Goal: Task Accomplishment & Management: Use online tool/utility

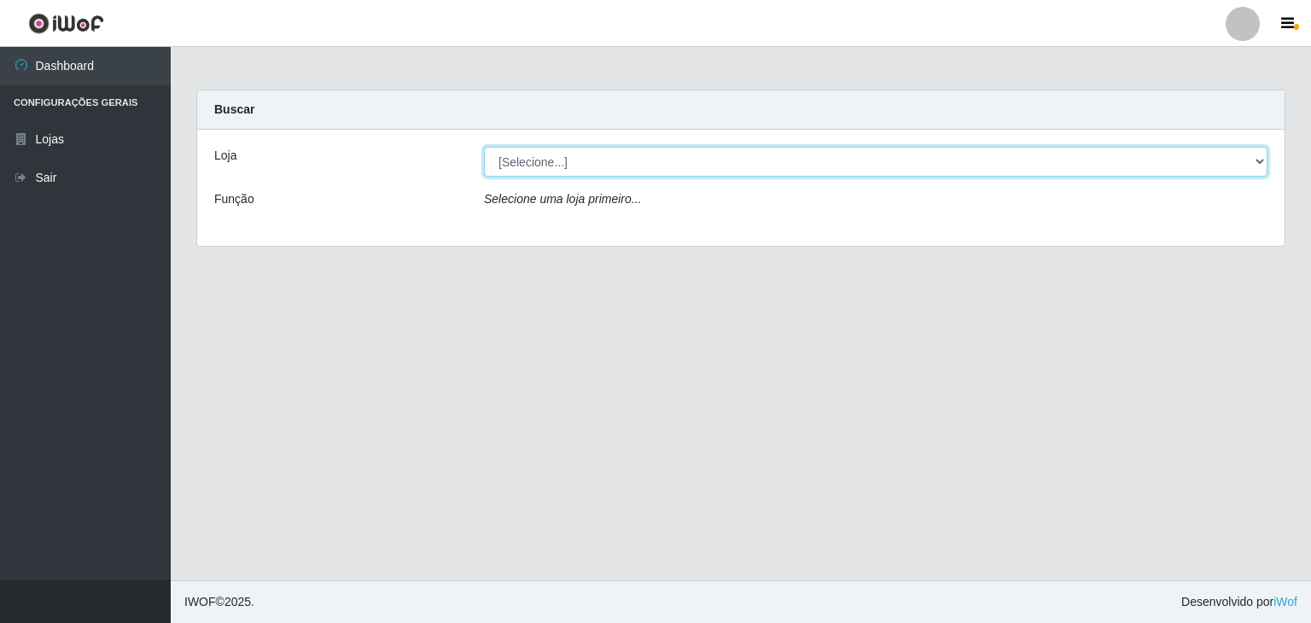
click at [991, 160] on select "[Selecione...] Casatudo BR" at bounding box center [875, 162] width 783 height 30
click at [1261, 159] on select "[Selecione...] Casatudo BR" at bounding box center [875, 162] width 783 height 30
click at [1249, 160] on select "[Selecione...] Casatudo BR" at bounding box center [875, 162] width 783 height 30
click at [1257, 160] on select "[Selecione...] Casatudo BR" at bounding box center [875, 162] width 783 height 30
click at [662, 166] on select "[Selecione...] Casatudo BR" at bounding box center [875, 162] width 783 height 30
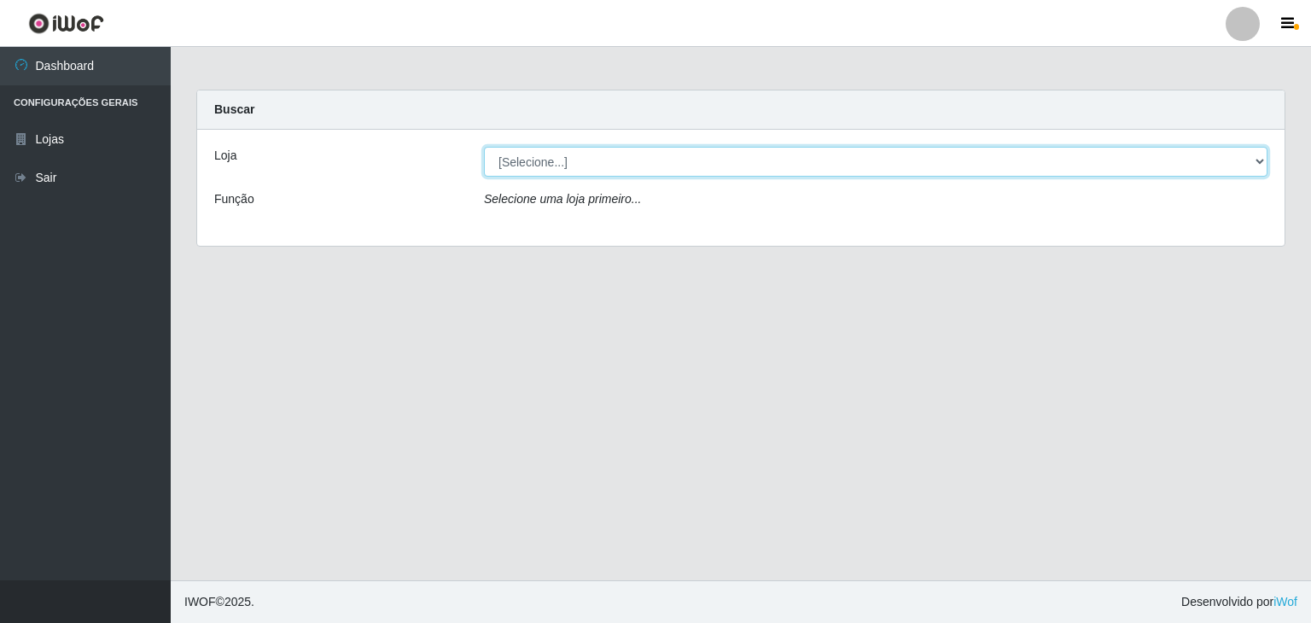
click at [1167, 160] on select "[Selecione...] Casatudo BR" at bounding box center [875, 162] width 783 height 30
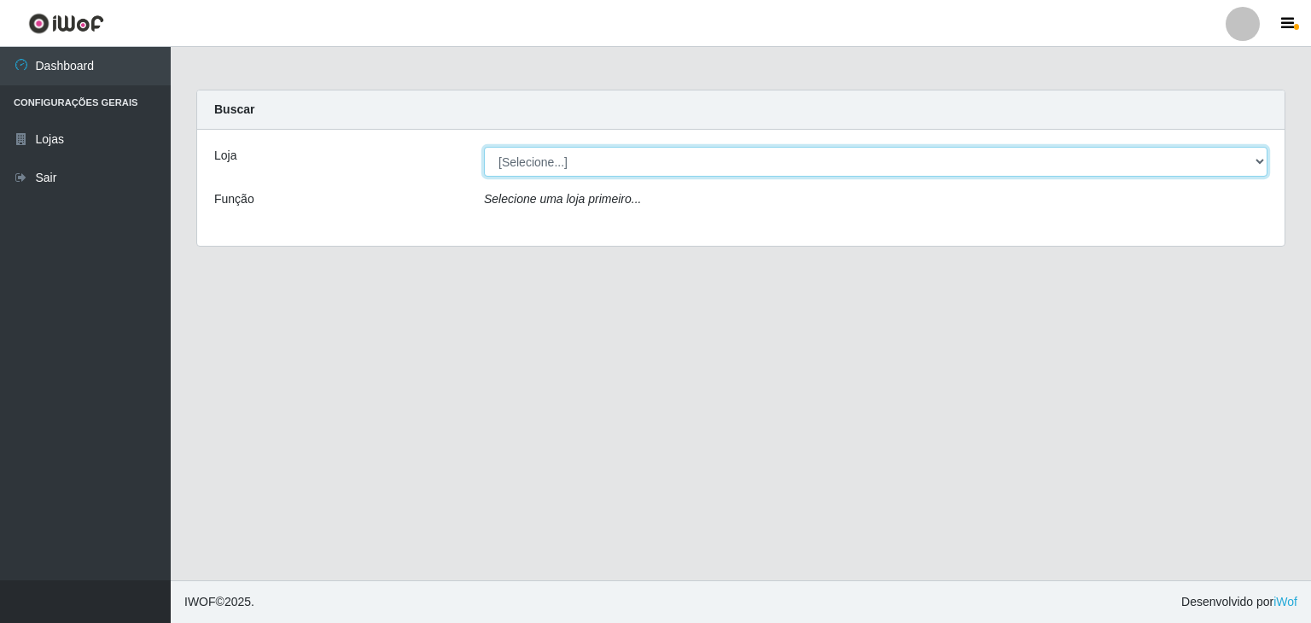
click at [1167, 160] on select "[Selecione...] Casatudo BR" at bounding box center [875, 162] width 783 height 30
click at [484, 147] on select "[Selecione...] Casatudo BR" at bounding box center [875, 162] width 783 height 30
click at [1082, 168] on select "[Selecione...] Casatudo BR" at bounding box center [875, 162] width 783 height 30
click at [1201, 162] on select "[Selecione...] Casatudo BR" at bounding box center [875, 162] width 783 height 30
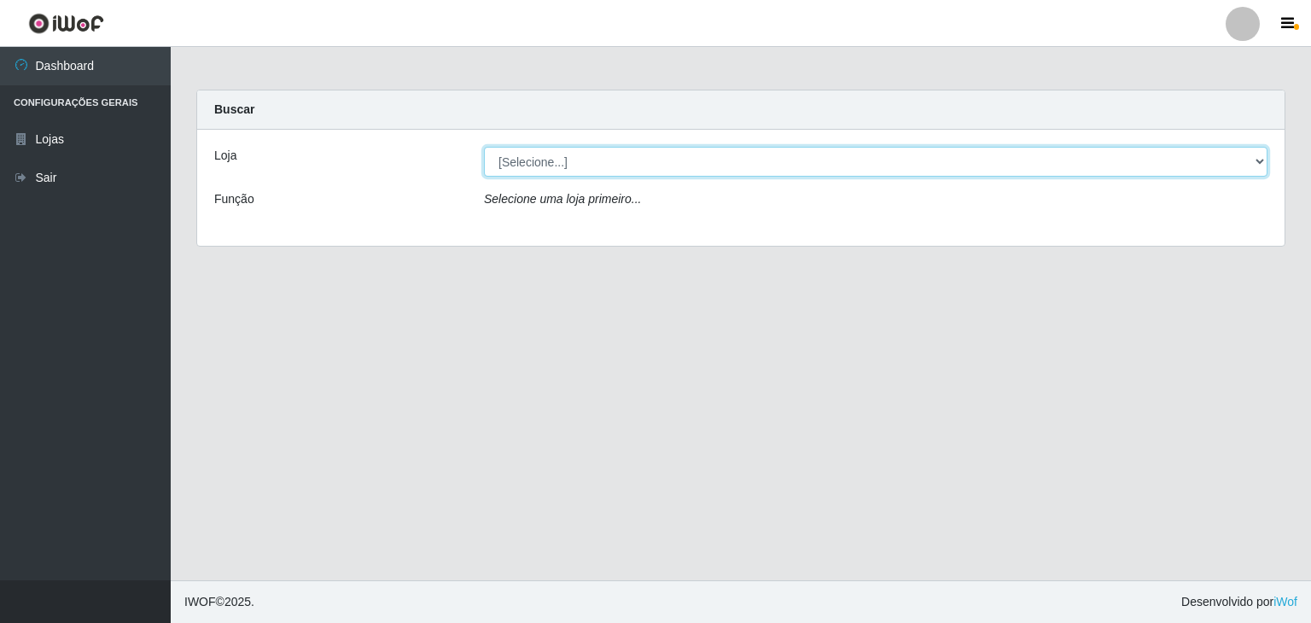
click at [1201, 162] on select "[Selecione...] Casatudo BR" at bounding box center [875, 162] width 783 height 30
click at [527, 160] on select "[Selecione...] Casatudo BR" at bounding box center [875, 162] width 783 height 30
click at [1253, 158] on select "[Selecione...] Casatudo BR" at bounding box center [875, 162] width 783 height 30
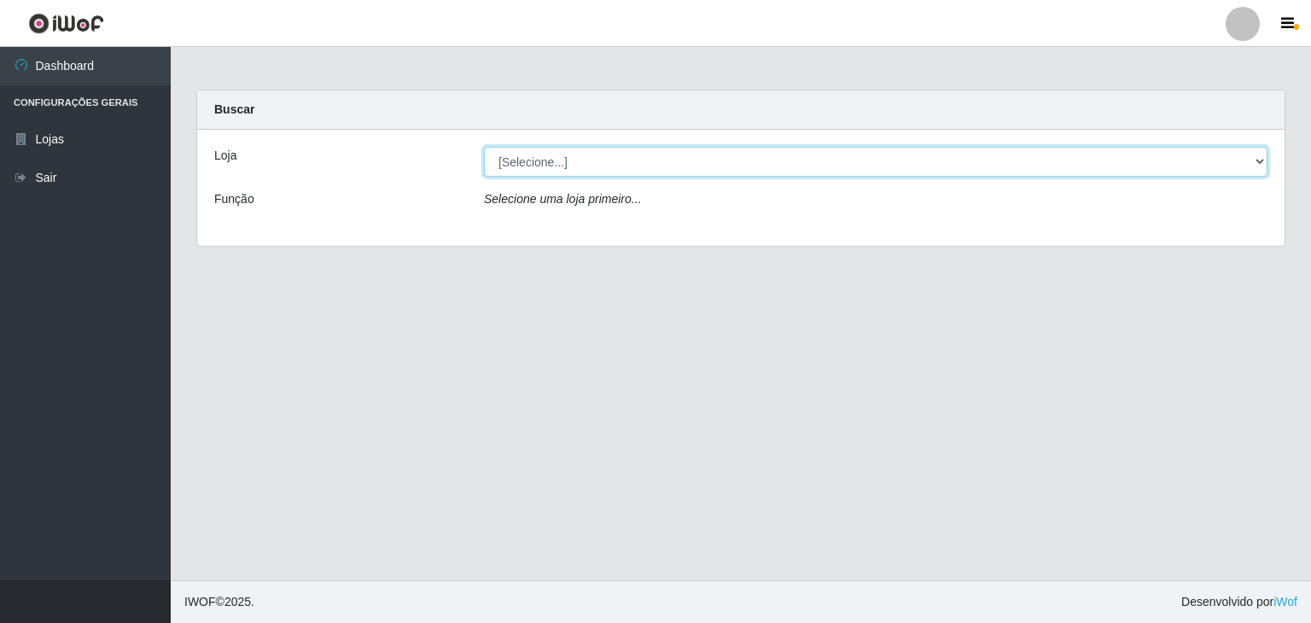
select select "197"
click at [484, 147] on select "[Selecione...] Casatudo BR" at bounding box center [875, 162] width 783 height 30
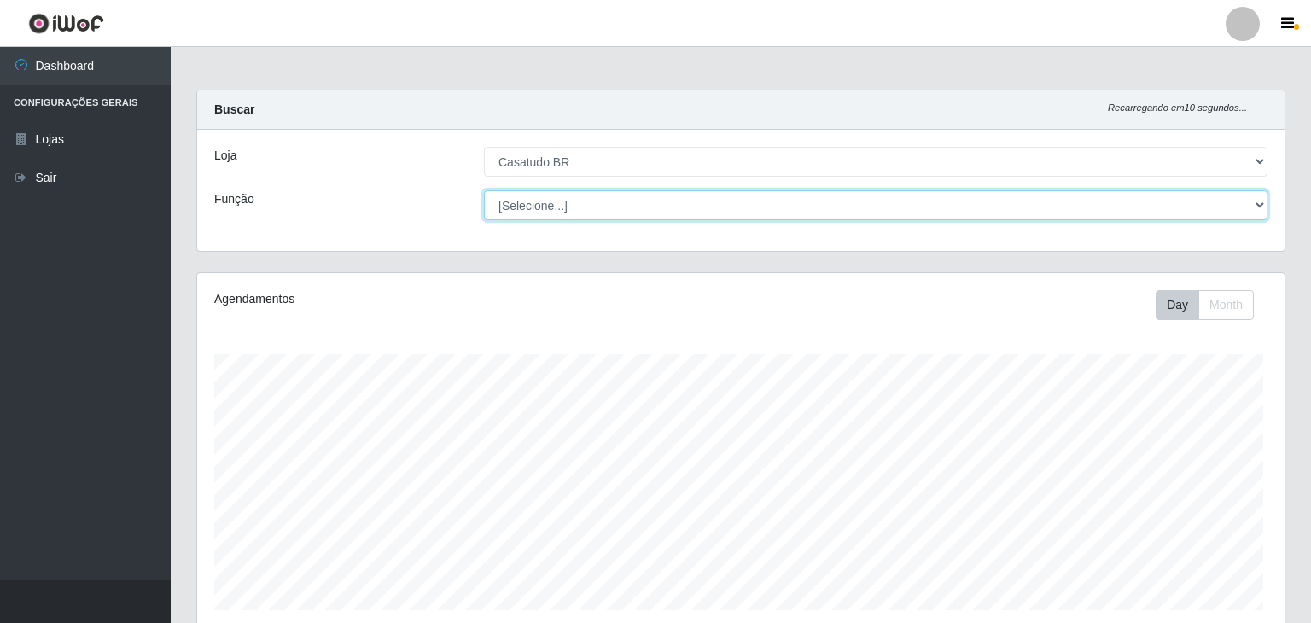
click at [1236, 200] on select "[Selecione...] Auxiliar de Estoque Auxiliar de Estoque + Auxiliar de Estoque ++…" at bounding box center [875, 205] width 783 height 30
click at [919, 206] on select "[Selecione...] Auxiliar de Estoque Auxiliar de Estoque + Auxiliar de Estoque ++…" at bounding box center [873, 205] width 780 height 30
click at [483, 190] on select "[Selecione...] Auxiliar de Estoque Auxiliar de Estoque + Auxiliar de Estoque ++…" at bounding box center [873, 205] width 780 height 30
select select "86"
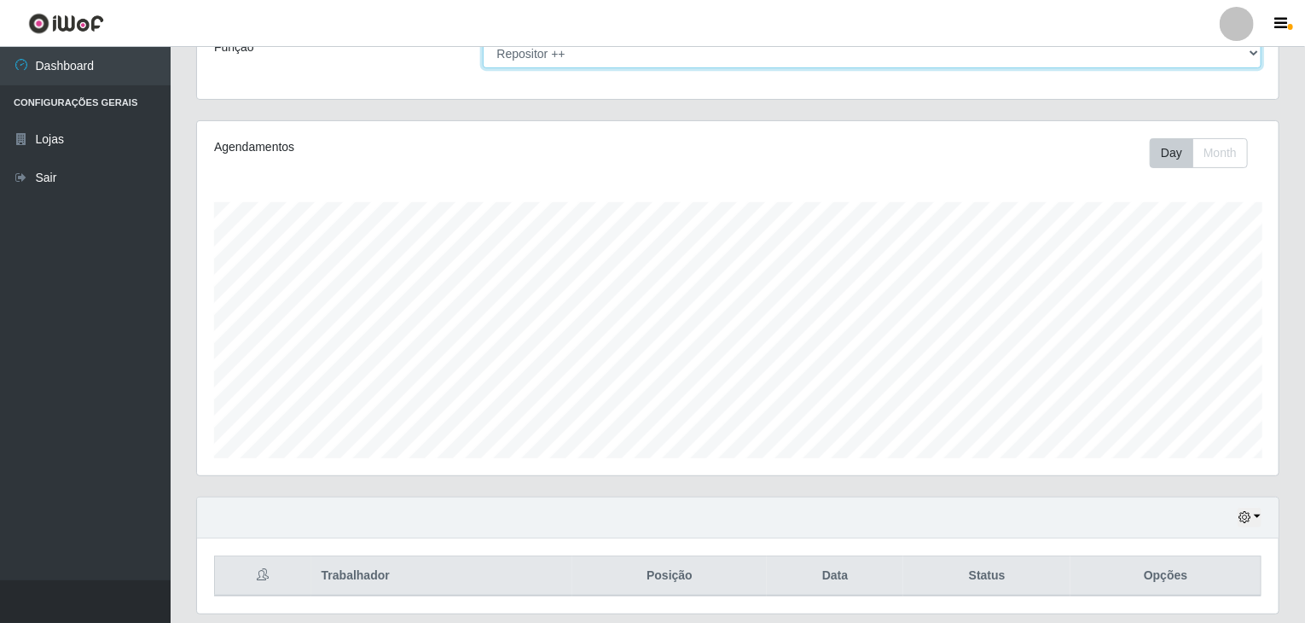
scroll to position [204, 0]
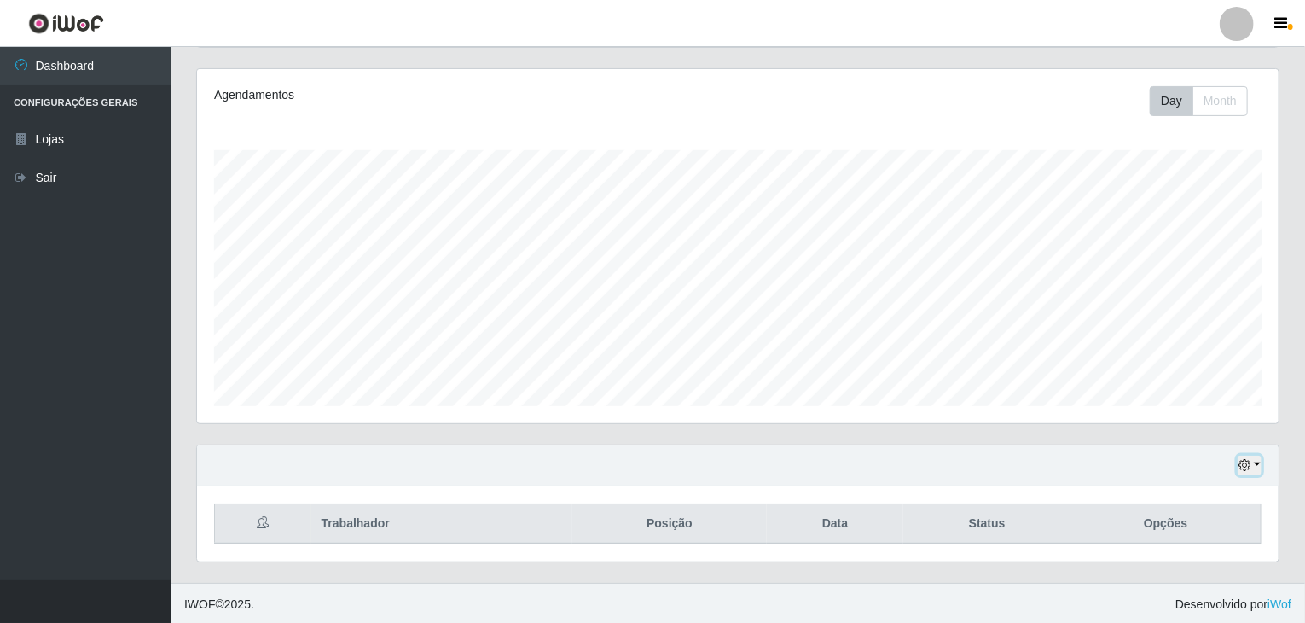
click at [1248, 462] on icon "button" at bounding box center [1245, 465] width 12 height 12
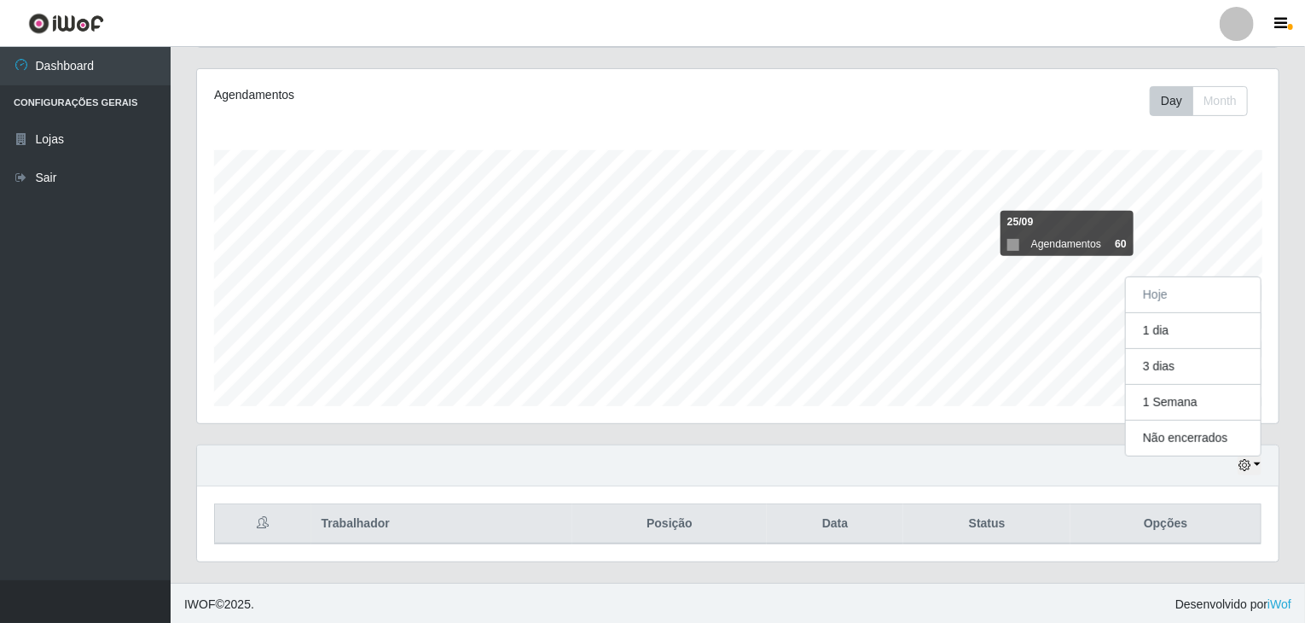
click at [969, 100] on div "Day Month" at bounding box center [961, 101] width 626 height 30
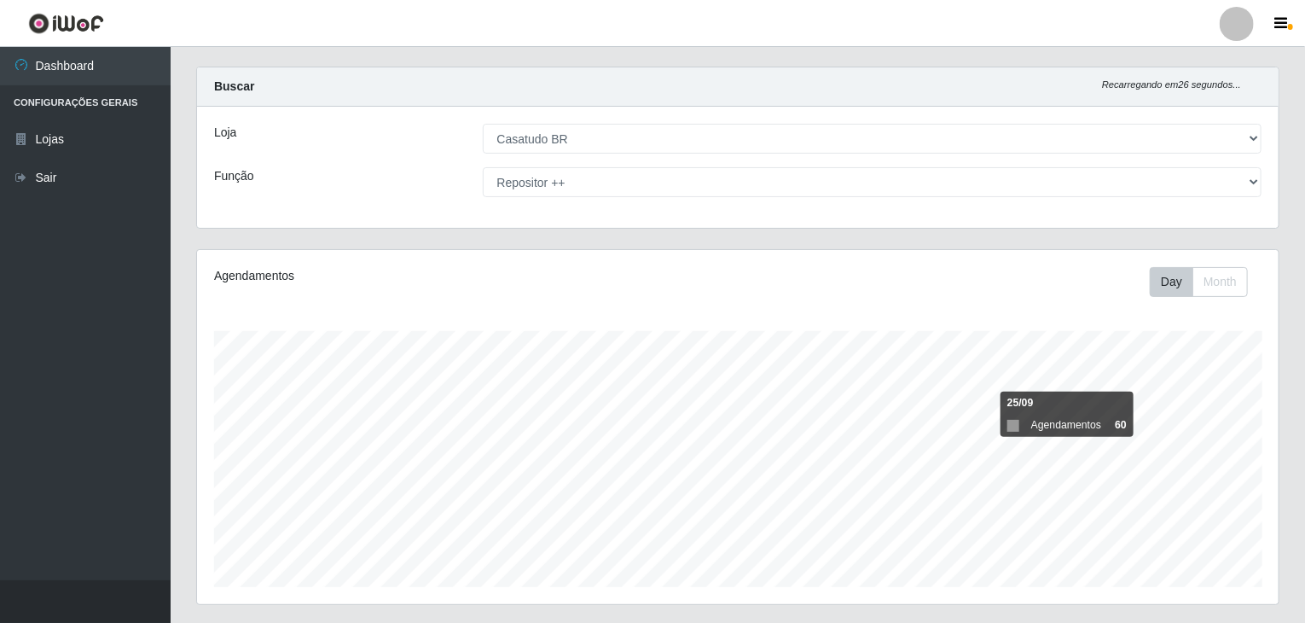
scroll to position [0, 0]
